Goal: Task Accomplishment & Management: Use online tool/utility

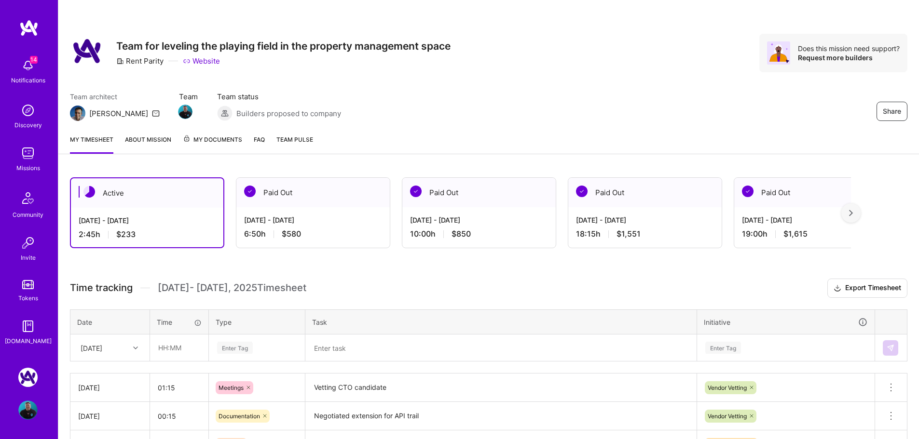
scroll to position [93, 0]
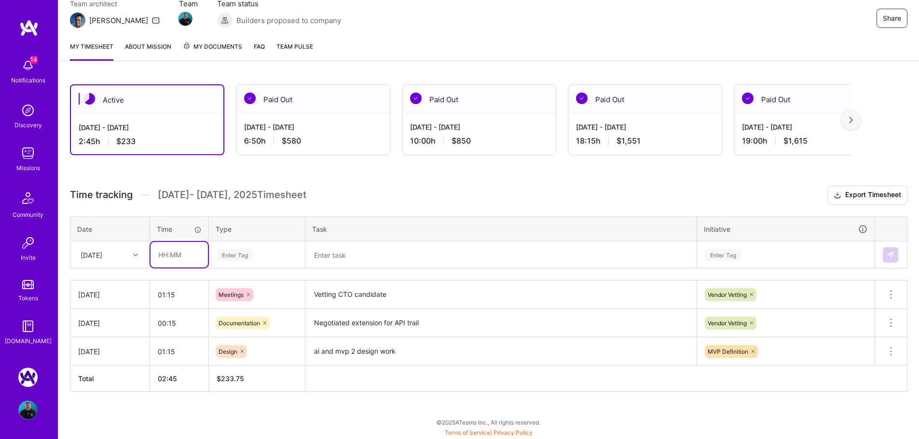
click at [179, 251] on input "text" at bounding box center [178, 255] width 57 height 26
type input "00:30"
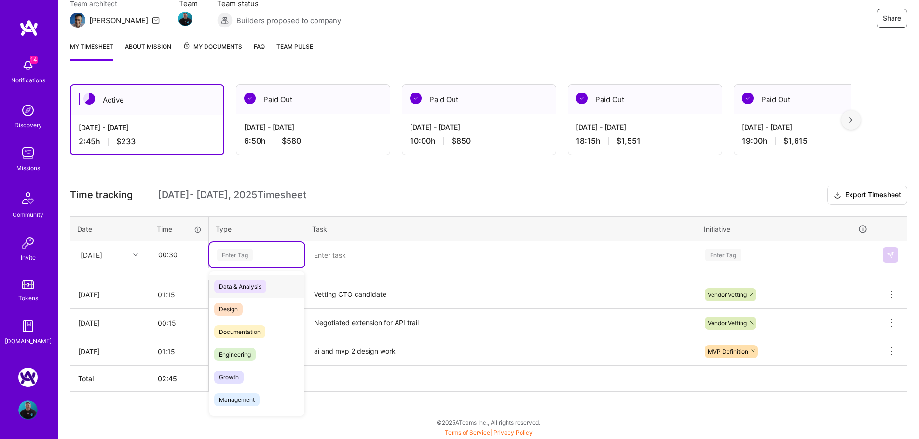
click at [246, 254] on div "Enter Tag" at bounding box center [235, 254] width 36 height 15
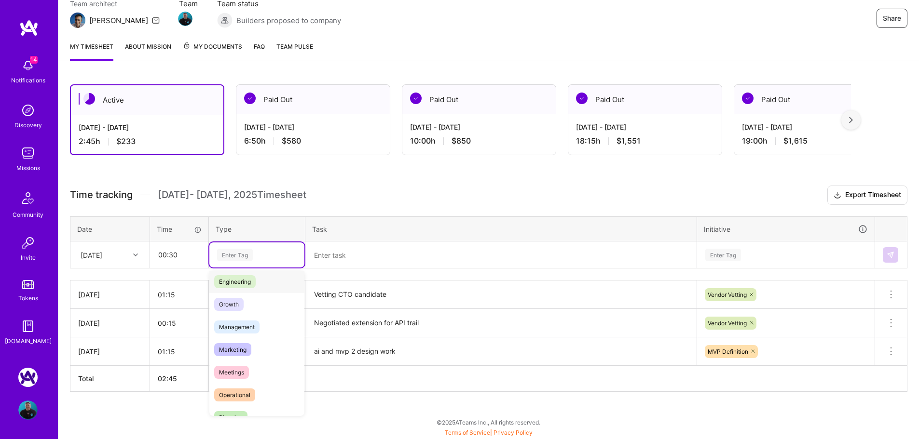
scroll to position [145, 0]
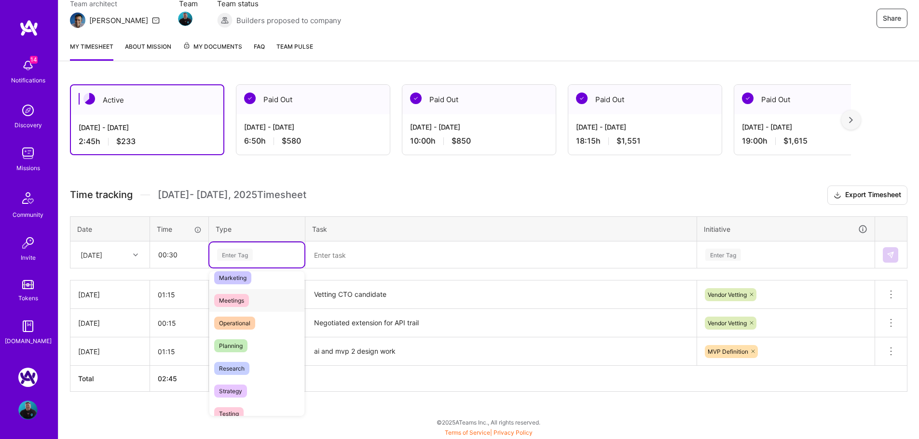
click at [260, 302] on div "Meetings" at bounding box center [256, 300] width 95 height 23
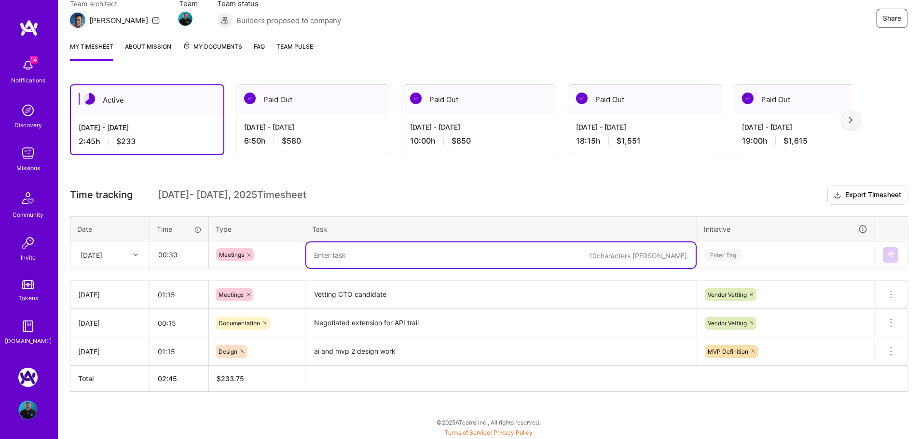
click at [371, 254] on textarea at bounding box center [500, 256] width 389 height 26
click at [735, 259] on div "Enter Tag" at bounding box center [723, 254] width 36 height 15
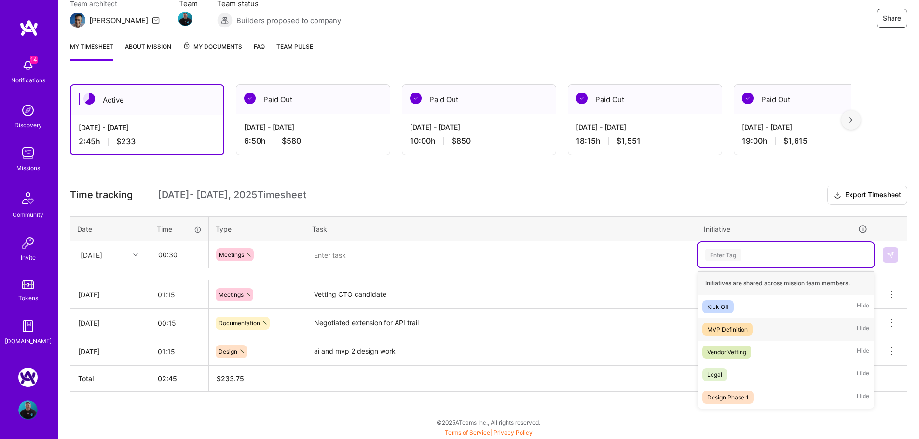
click at [736, 333] on div "MVP Definition" at bounding box center [727, 330] width 41 height 10
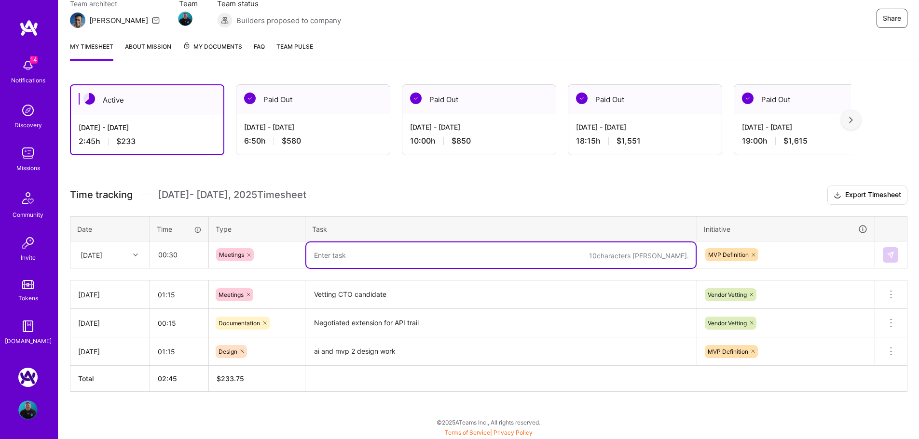
click at [436, 253] on textarea at bounding box center [500, 256] width 389 height 26
click at [369, 253] on textarea at bounding box center [500, 256] width 389 height 26
type textarea "C"
type textarea "Strategy Discussion"
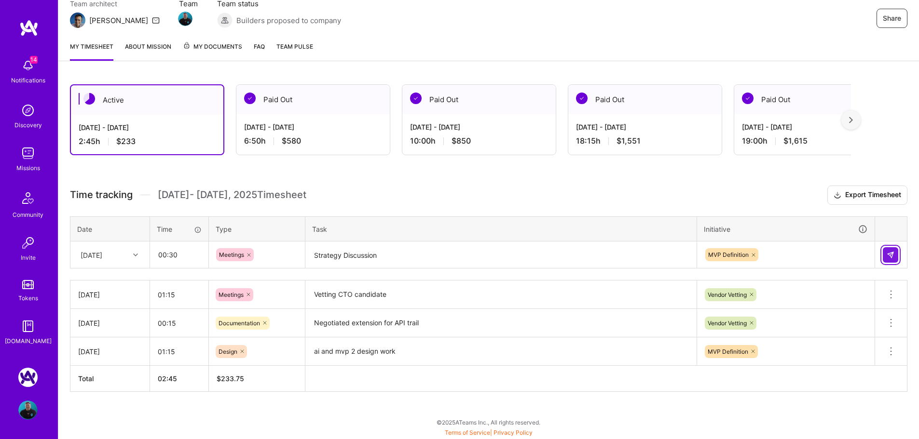
click at [887, 253] on img at bounding box center [890, 255] width 8 height 8
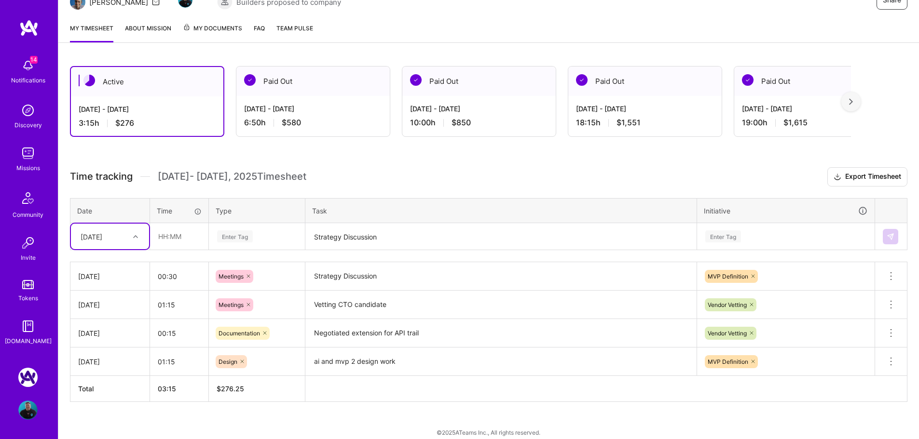
scroll to position [122, 0]
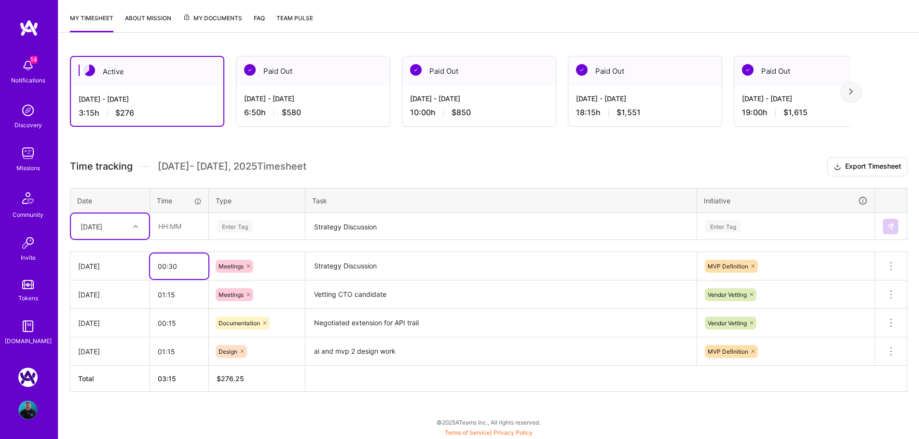
click at [166, 258] on input "00:30" at bounding box center [179, 267] width 58 height 26
drag, startPoint x: 170, startPoint y: 265, endPoint x: 179, endPoint y: 268, distance: 10.1
click at [179, 268] on input "00:30" at bounding box center [179, 267] width 58 height 26
type input "00:45"
click at [440, 256] on textarea "Strategy Discussion" at bounding box center [500, 266] width 389 height 27
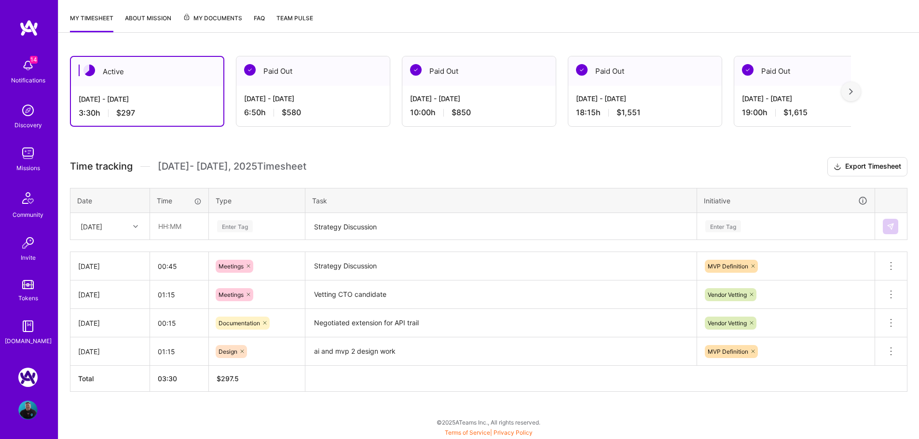
click at [399, 165] on h3 "Time tracking [DATE] - [DATE] Timesheet Export Timesheet" at bounding box center [488, 166] width 837 height 19
click at [550, 161] on h3 "Time tracking [DATE] - [DATE] Timesheet Export Timesheet" at bounding box center [488, 166] width 837 height 19
